Goal: Task Accomplishment & Management: Use online tool/utility

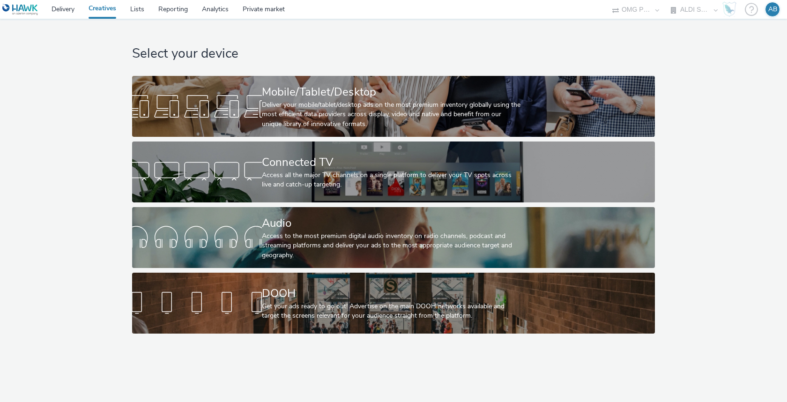
select select "6a9f09a4-7b7b-40b3-8e71-12b2a2313ff3"
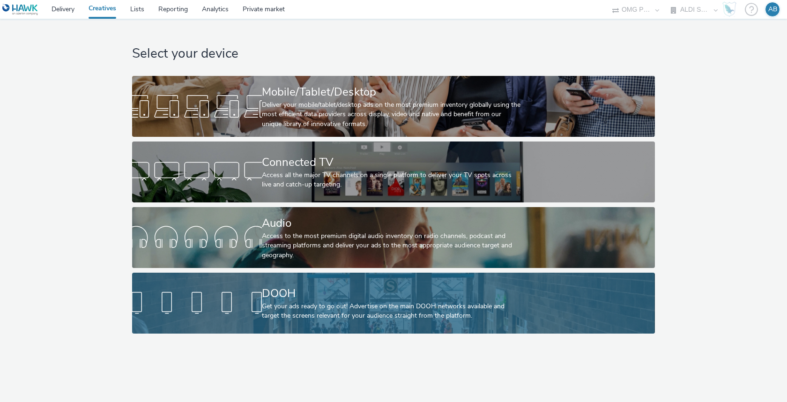
click at [377, 298] on div "DOOH" at bounding box center [391, 293] width 259 height 16
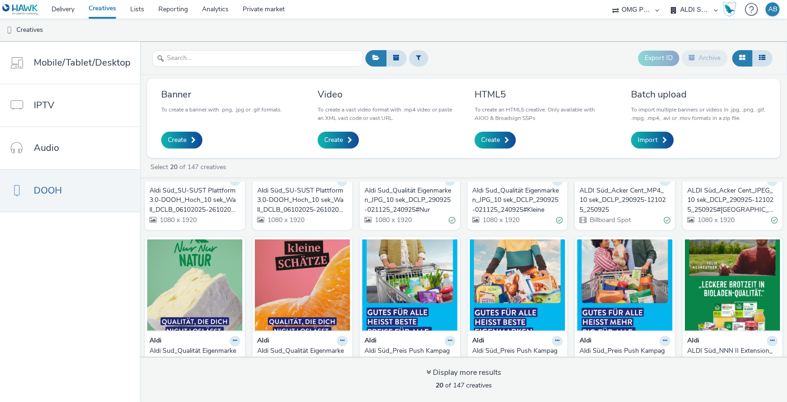
scroll to position [140, 0]
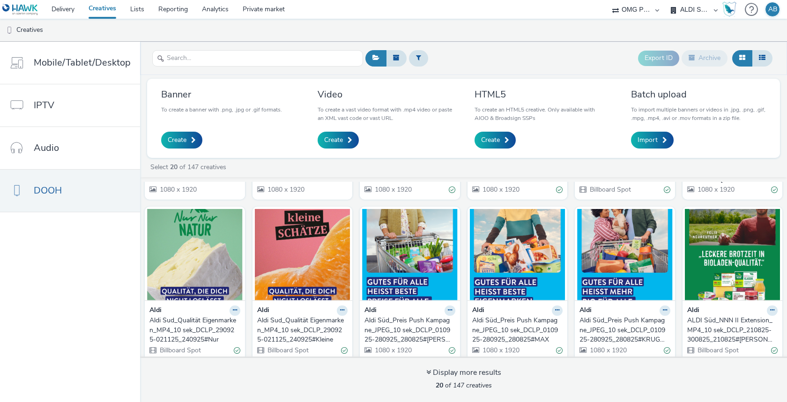
click at [401, 164] on div "Select 20 of 147 creatives" at bounding box center [465, 166] width 633 height 9
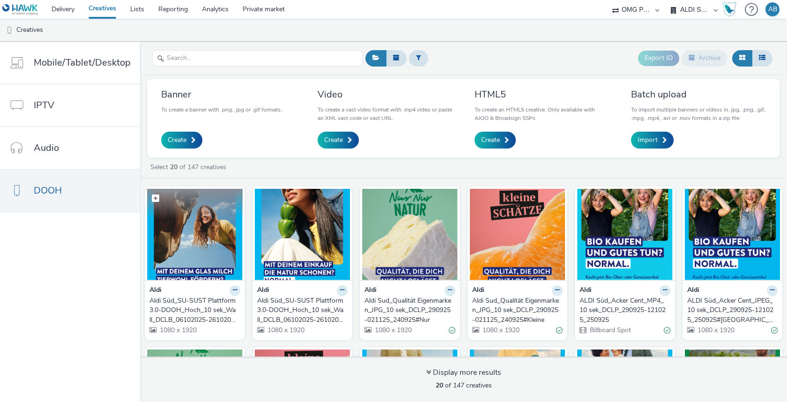
click at [190, 232] on img at bounding box center [195, 234] width 96 height 91
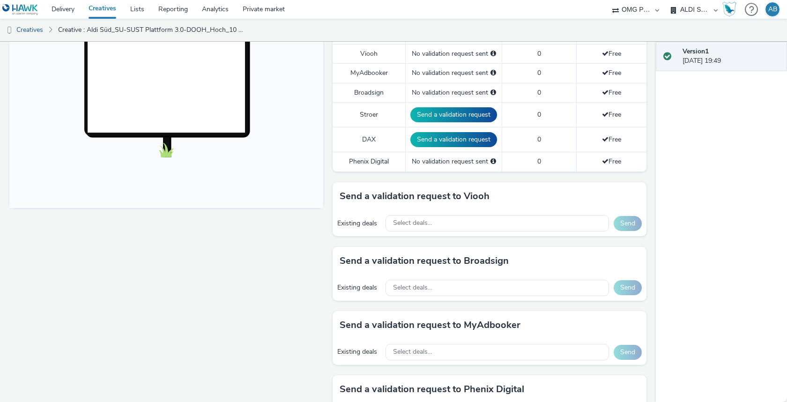
scroll to position [256, 0]
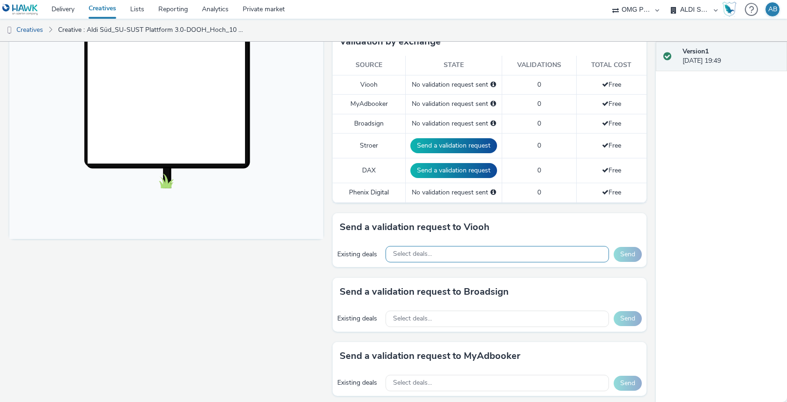
click at [446, 254] on div "Select deals..." at bounding box center [496, 254] width 223 height 16
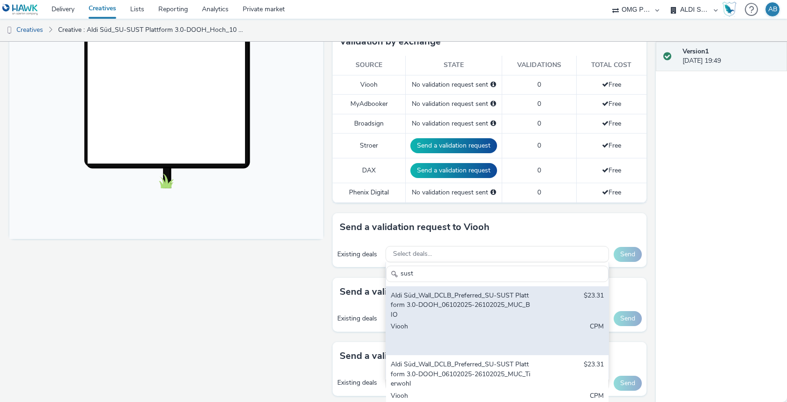
scroll to position [132, 0]
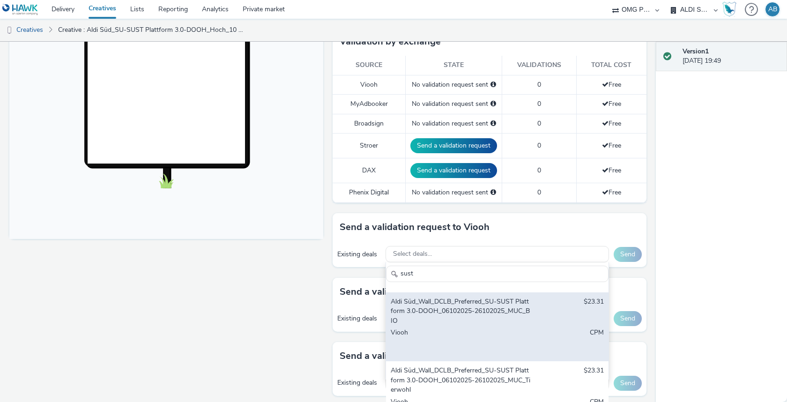
type input "sust"
click at [491, 328] on div "Viooh" at bounding box center [460, 342] width 140 height 29
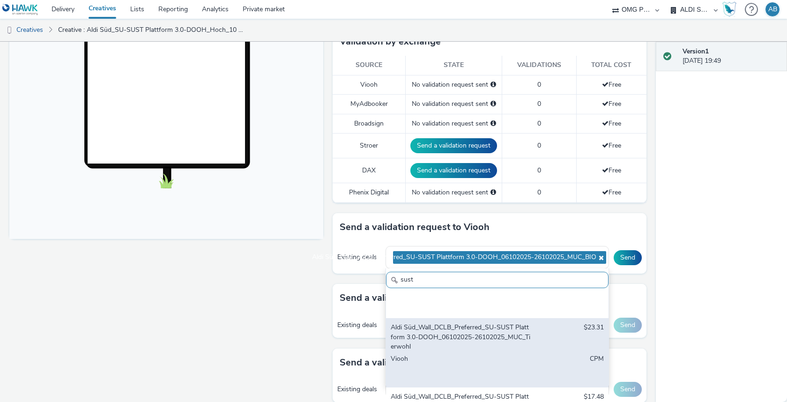
click at [491, 331] on div "Aldi Süd_Wall_DCLB_Preferred_SU-SUST Plattform 3.0-DOOH_06102025-26102025_MUC_T…" at bounding box center [460, 337] width 140 height 29
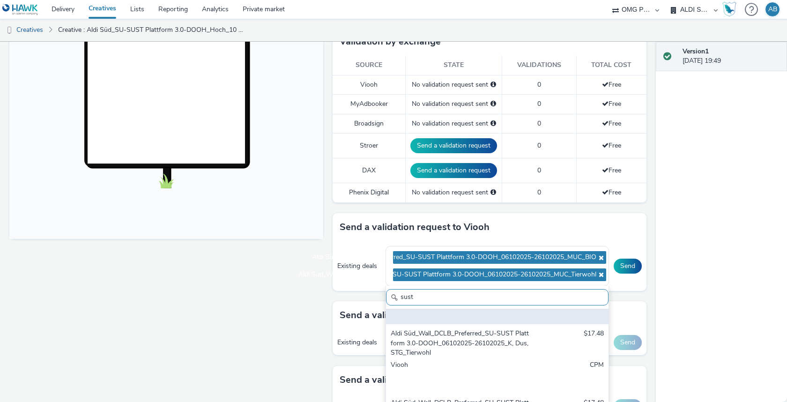
scroll to position [265, 0]
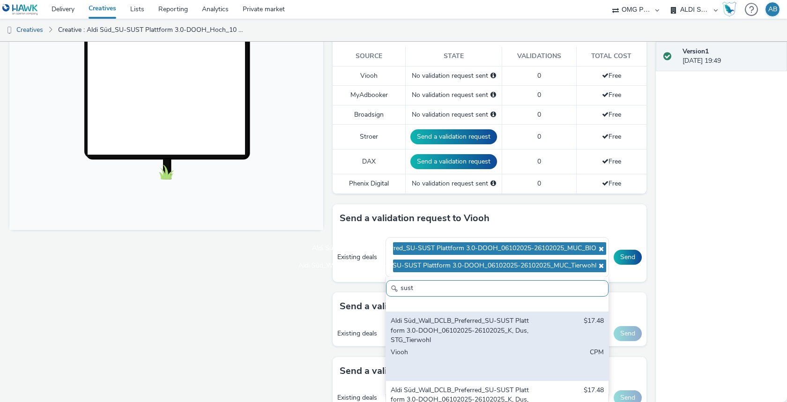
click at [491, 331] on div "Aldi Süd_Wall_DCLB_Preferred_SU-SUST Plattform 3.0-DOOH_06102025-26102025_K, Du…" at bounding box center [460, 330] width 140 height 29
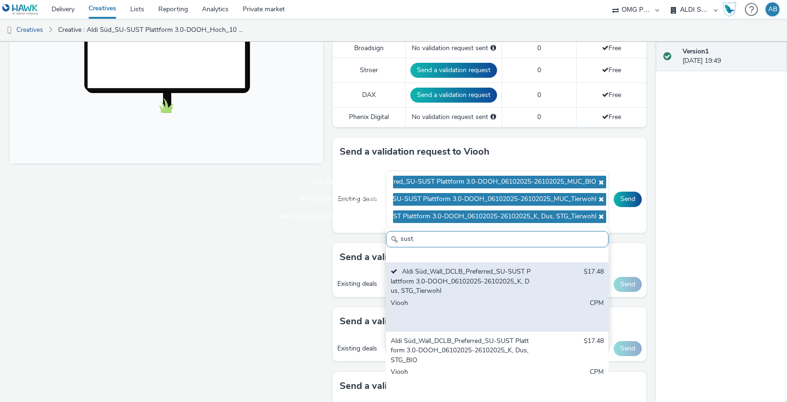
scroll to position [336, 0]
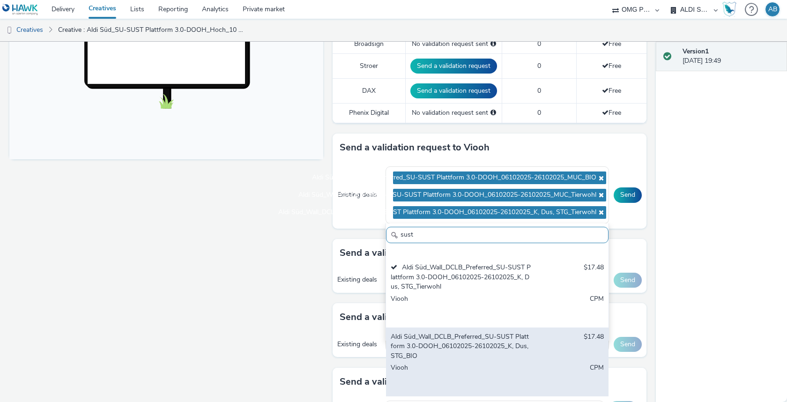
click at [488, 353] on div "Aldi Süd_Wall_DCLB_Preferred_SU-SUST Plattform 3.0-DOOH_06102025-26102025_K, Du…" at bounding box center [460, 346] width 140 height 29
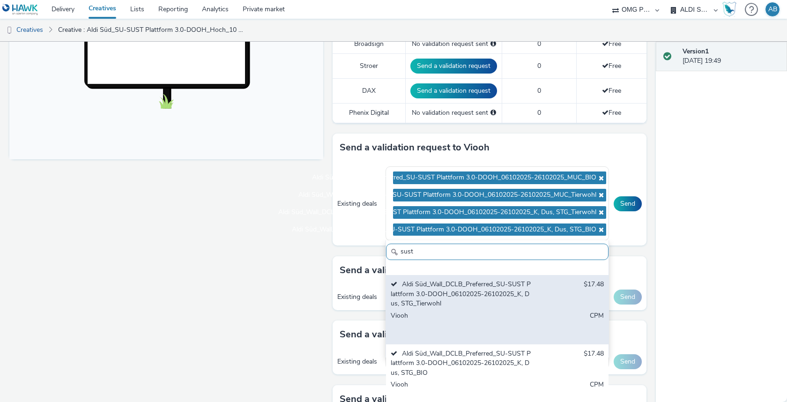
scroll to position [258, 0]
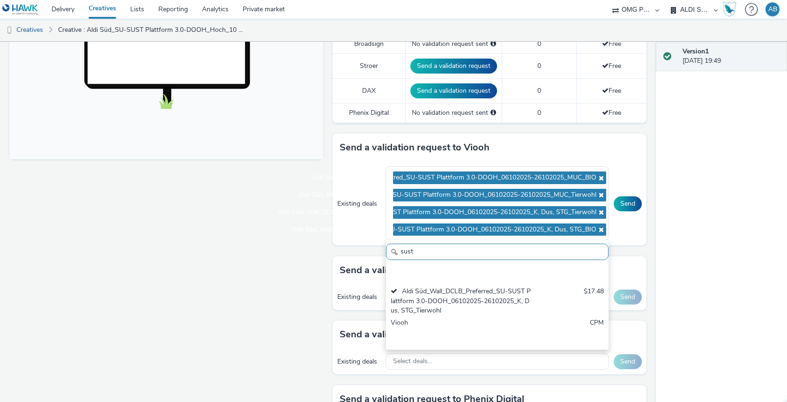
click at [293, 278] on div "Fullscreen" at bounding box center [168, 139] width 318 height 728
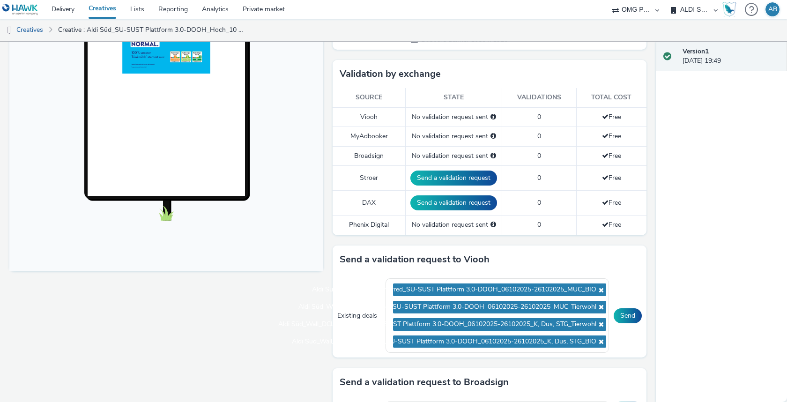
scroll to position [192, 0]
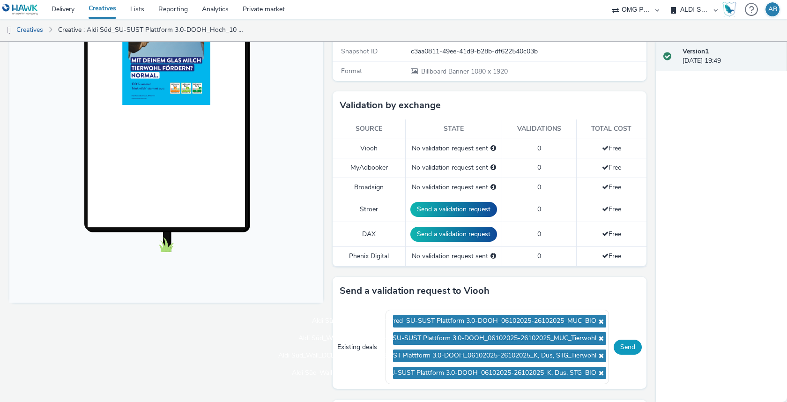
click at [628, 344] on button "Send" at bounding box center [627, 346] width 28 height 15
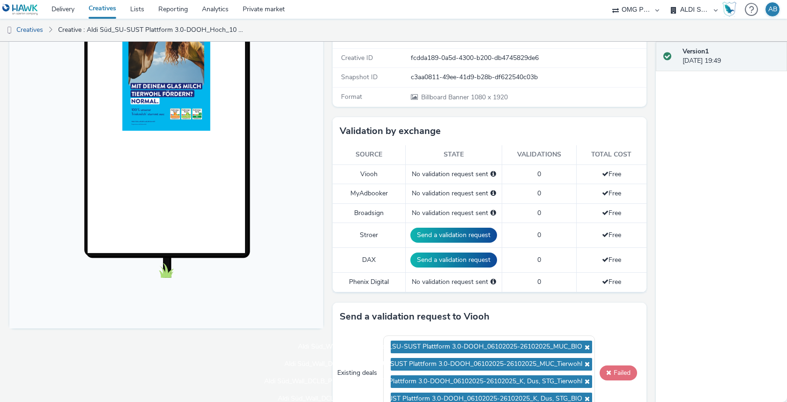
scroll to position [181, 0]
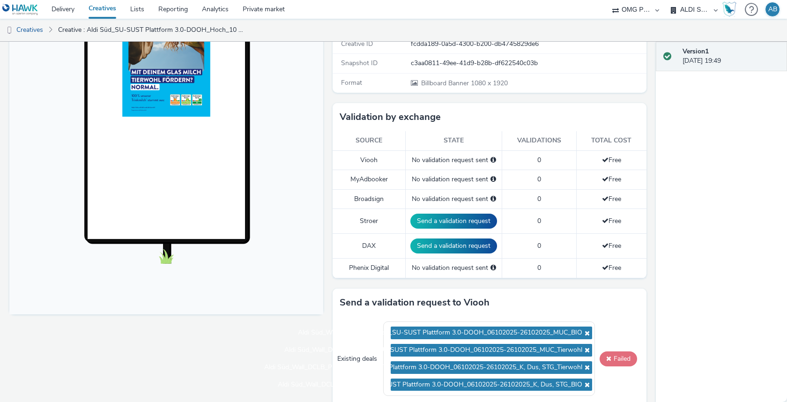
click at [618, 359] on button "Failed" at bounding box center [617, 358] width 37 height 15
click at [620, 354] on button "Failed" at bounding box center [617, 358] width 37 height 15
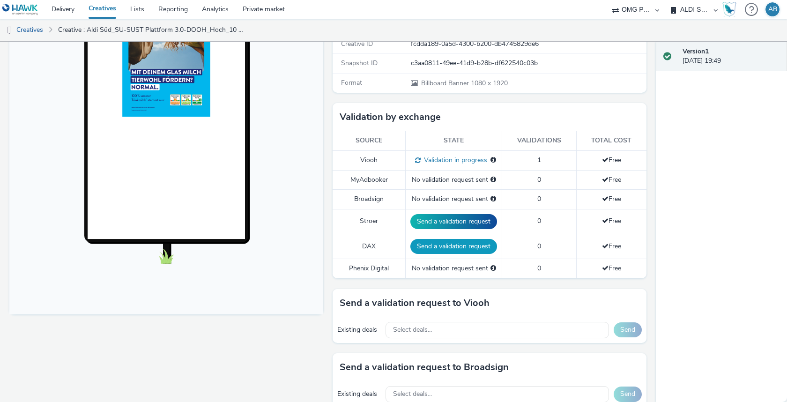
scroll to position [0, 0]
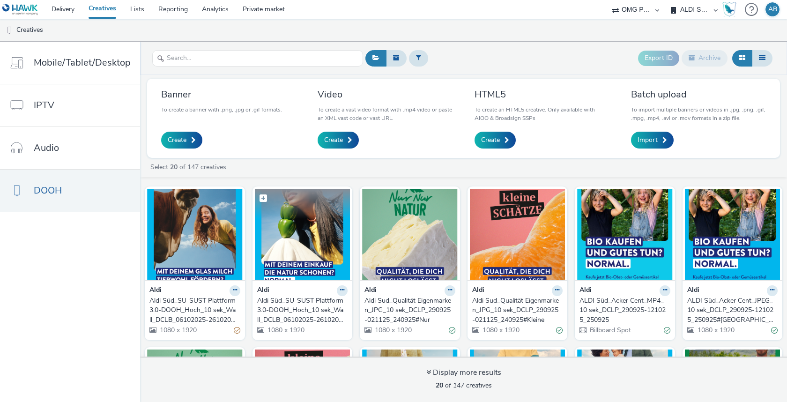
click at [307, 241] on img at bounding box center [303, 234] width 96 height 91
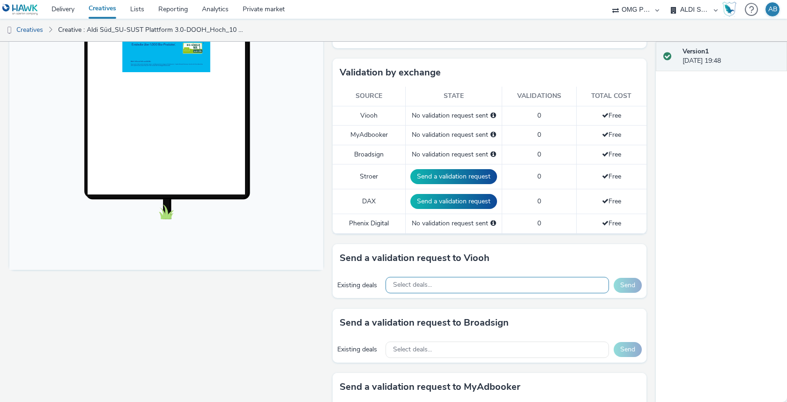
click at [440, 283] on div "Select deals..." at bounding box center [496, 285] width 223 height 16
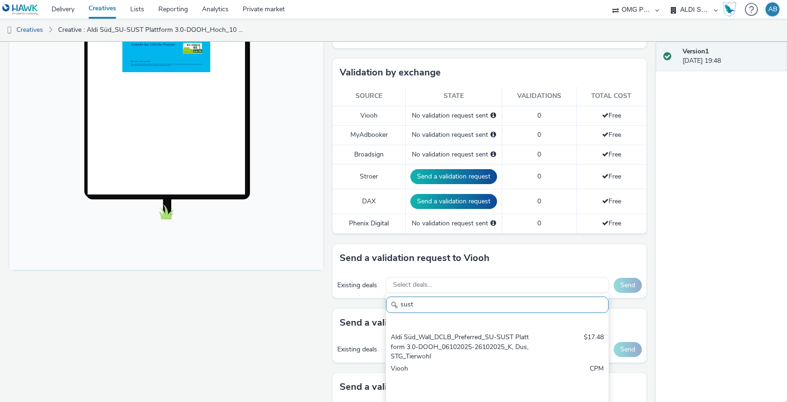
scroll to position [375, 0]
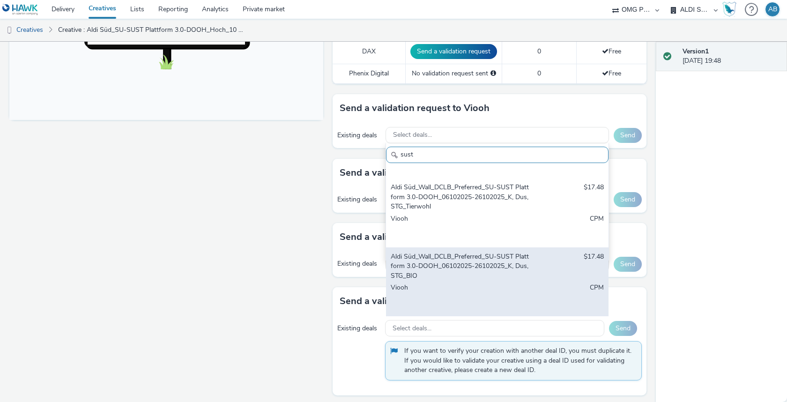
type input "sust"
click at [488, 284] on div "Viooh" at bounding box center [460, 297] width 140 height 29
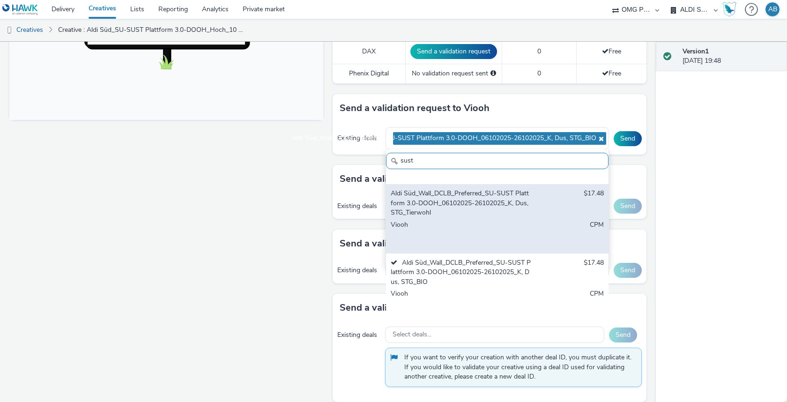
click at [501, 241] on div "Viooh" at bounding box center [460, 234] width 140 height 29
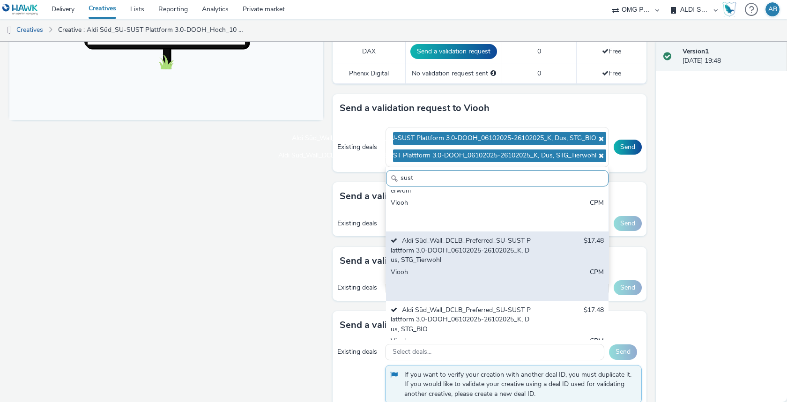
scroll to position [226, 0]
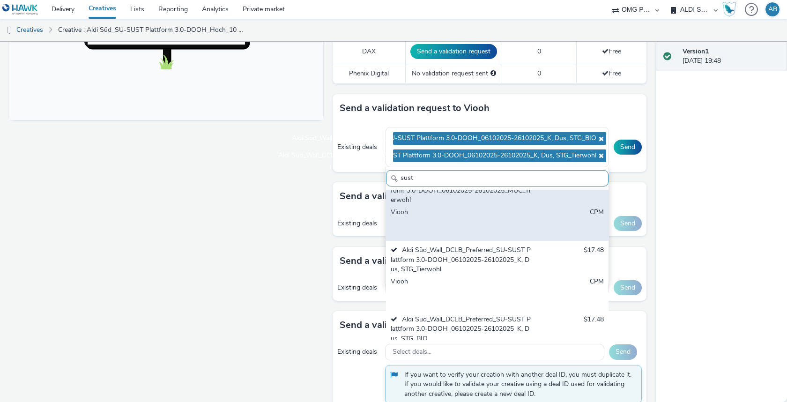
click at [500, 222] on div "Viooh" at bounding box center [460, 221] width 140 height 29
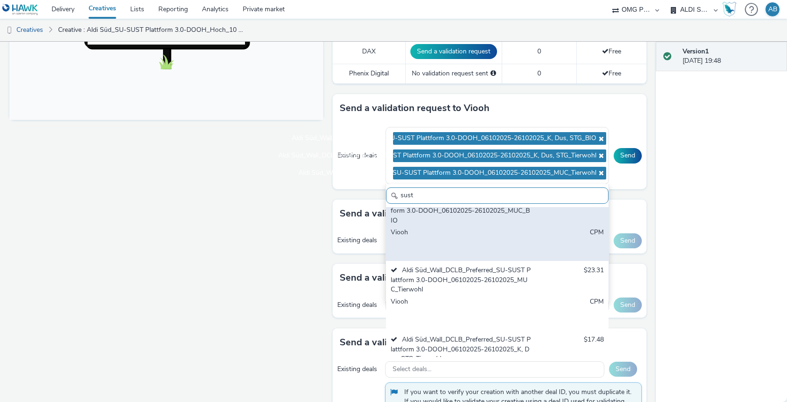
click at [497, 230] on div "Viooh" at bounding box center [460, 242] width 140 height 29
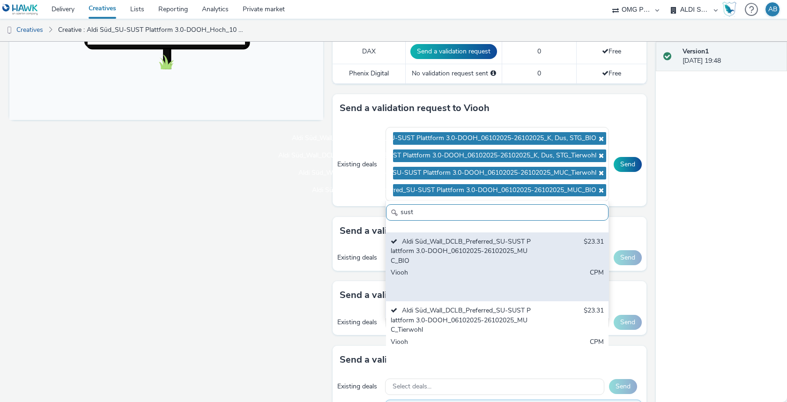
scroll to position [120, 0]
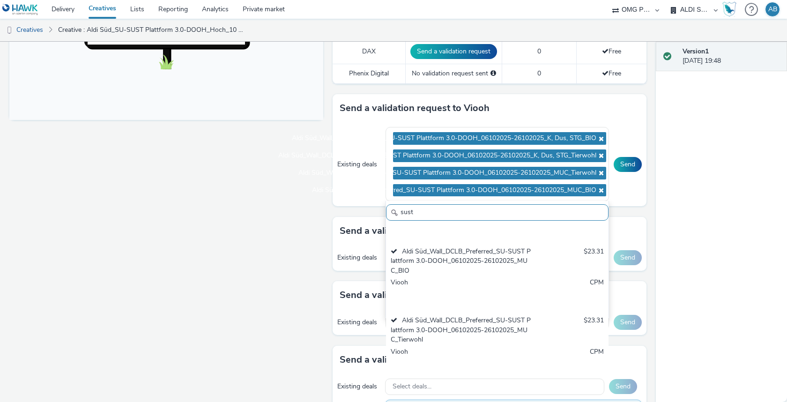
click at [652, 179] on div "Enabled Version 1 - Created on 01 October 2025 Aldi Süd_SU-SUST Plattform 3.0-D…" at bounding box center [327, 222] width 655 height 360
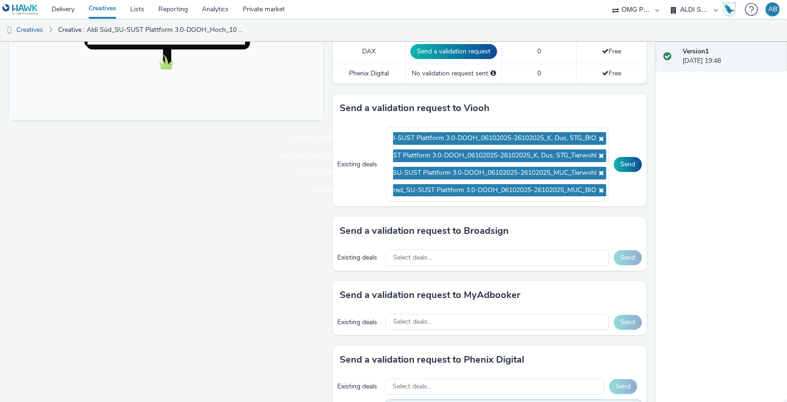
click at [631, 169] on div "Existing deals Aldi Süd_Wall_DCLB_Preferred_SU-SUST Plattform 3.0-DOOH_06102025…" at bounding box center [489, 164] width 314 height 84
click at [629, 160] on button "Send" at bounding box center [627, 164] width 28 height 15
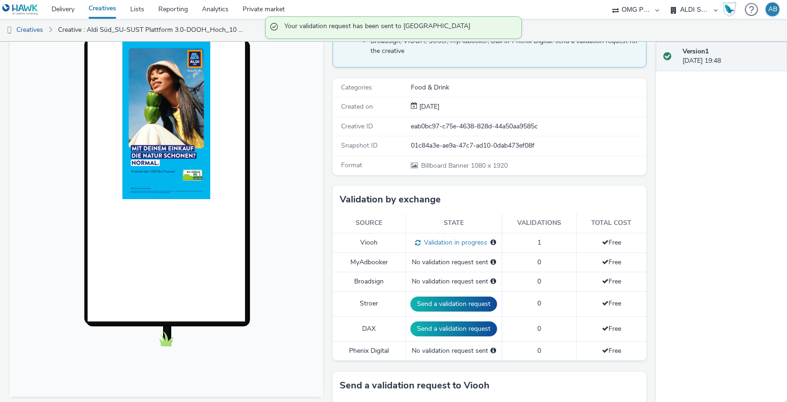
scroll to position [95, 0]
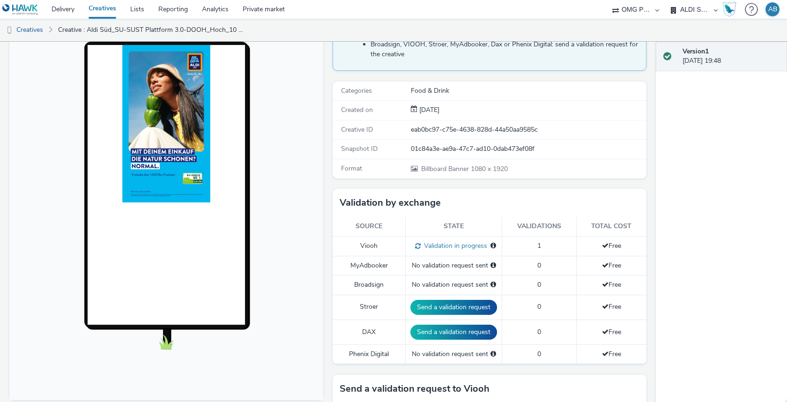
click at [327, 180] on div "Fullscreen" at bounding box center [168, 351] width 318 height 670
click at [649, 181] on div "Enabled Version 1 - Created on 01 October 2025 Aldi Süd_SU-SUST Plattform 3.0-D…" at bounding box center [327, 127] width 655 height 360
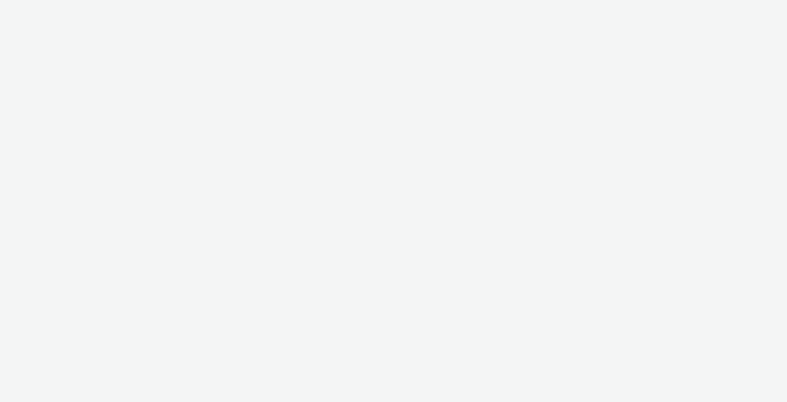
select select "6a9f09a4-7b7b-40b3-8e71-12b2a2313ff3"
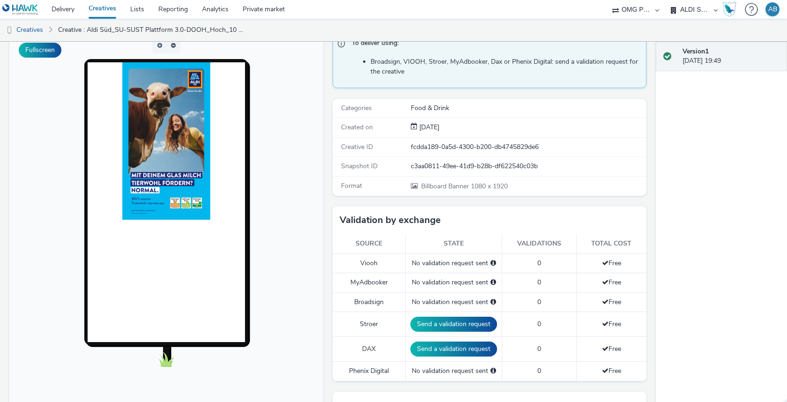
scroll to position [48, 0]
